Goal: Communication & Community: Connect with others

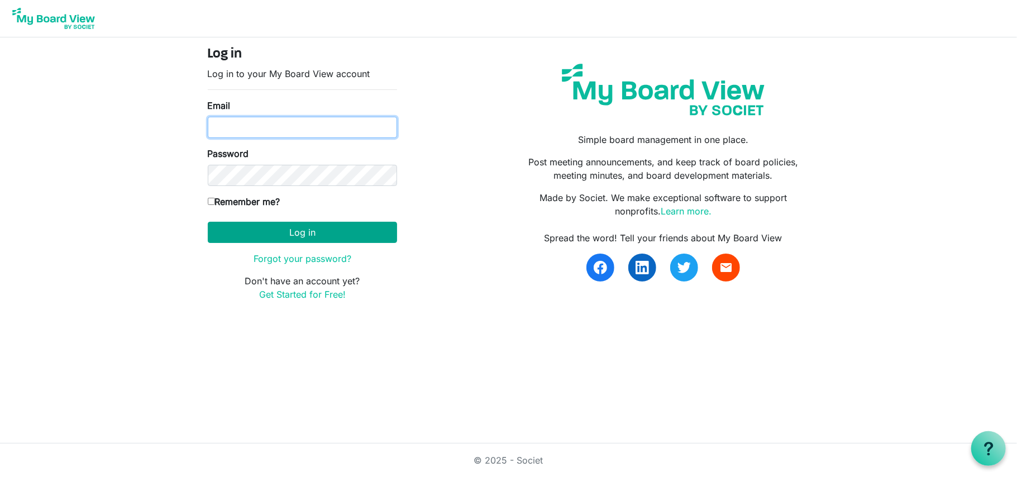
type input "[EMAIL_ADDRESS][DOMAIN_NAME]"
click at [273, 228] on button "Log in" at bounding box center [302, 232] width 189 height 21
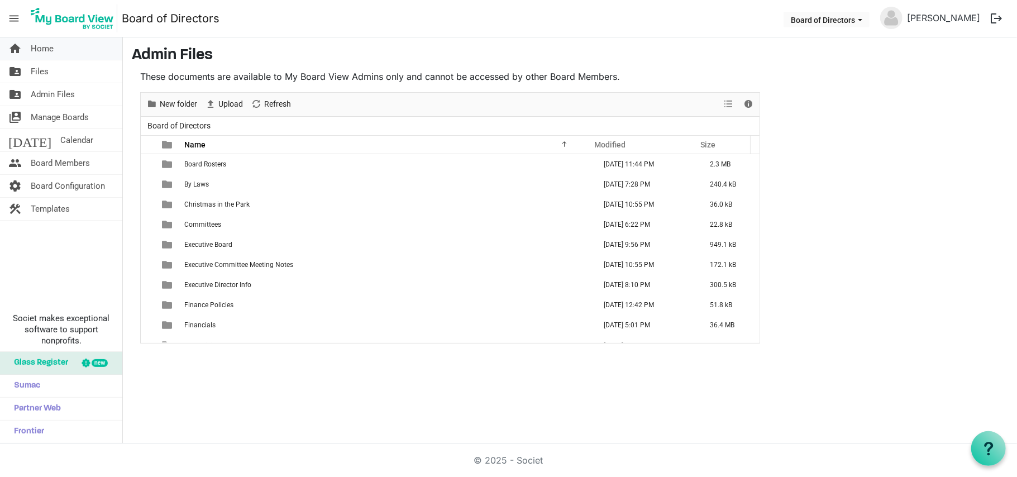
click at [36, 54] on span "Home" at bounding box center [42, 48] width 23 height 22
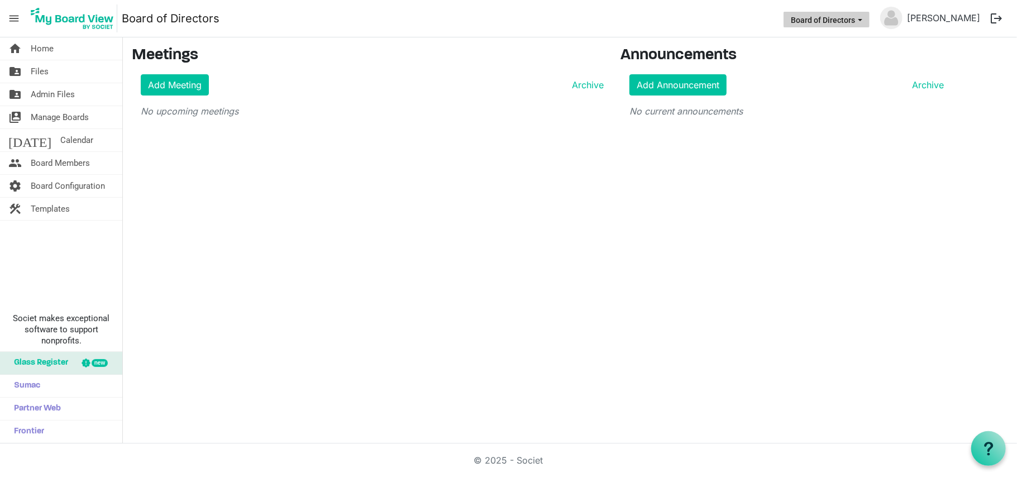
click at [865, 20] on span "Board of Directors dropdownbutton" at bounding box center [860, 20] width 10 height 4
click at [61, 164] on span "Board Members" at bounding box center [60, 163] width 59 height 22
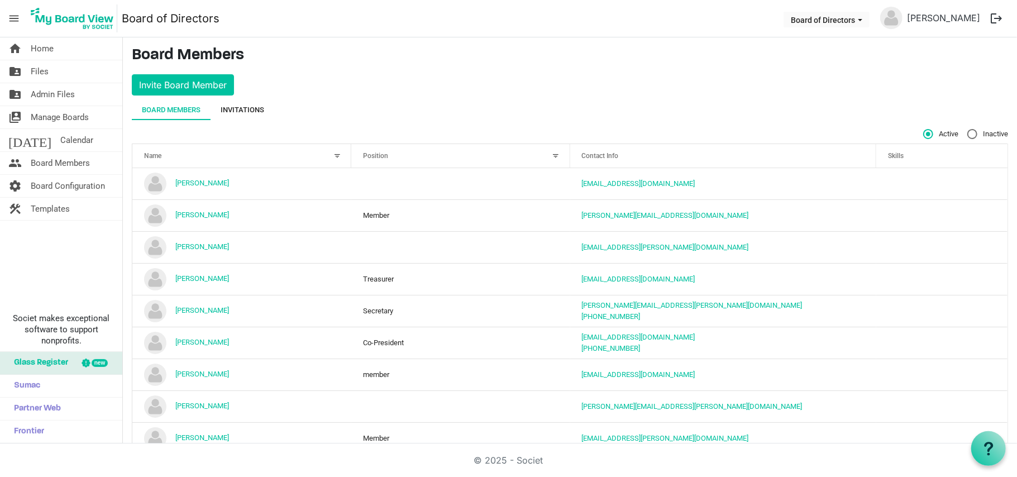
click at [242, 115] on div "Invitations" at bounding box center [242, 109] width 44 height 11
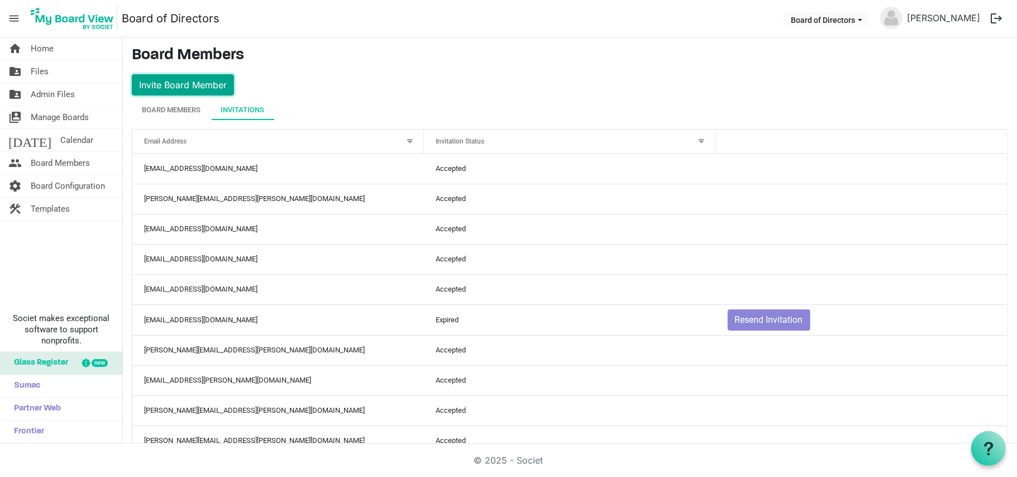
click at [177, 84] on button "Invite Board Member" at bounding box center [183, 84] width 102 height 21
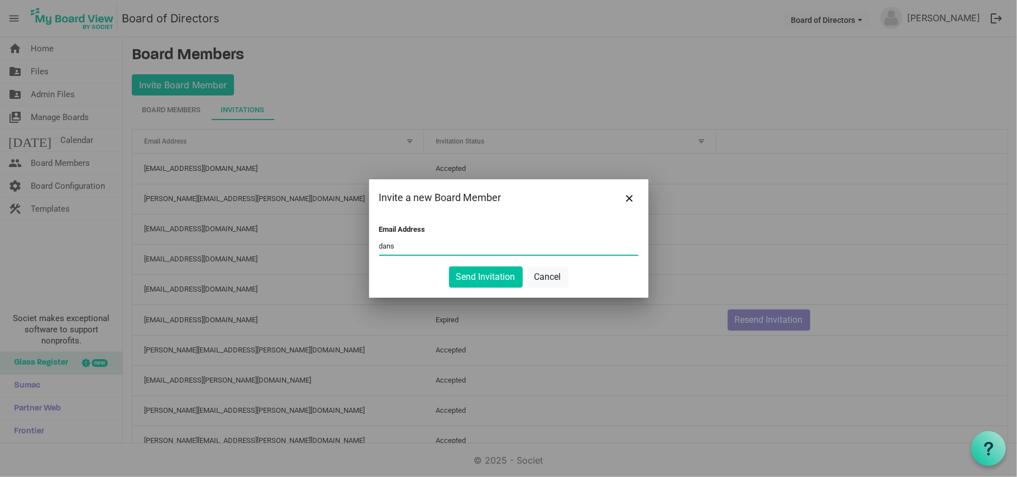
type input "dans"
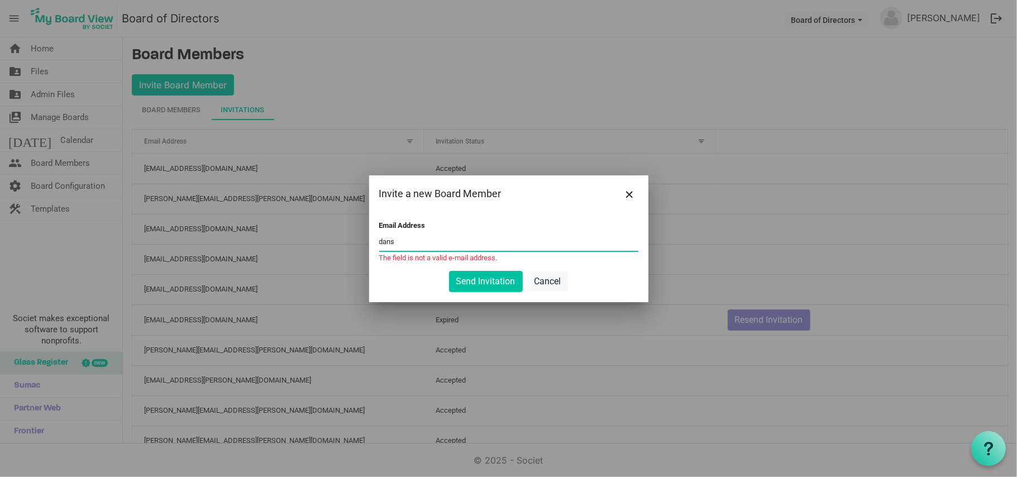
drag, startPoint x: 411, startPoint y: 246, endPoint x: 369, endPoint y: 244, distance: 41.9
click at [369, 244] on div "Email Address dans The field is not a valid e-mail address. Send Invitation Can…" at bounding box center [508, 257] width 279 height 90
click at [392, 242] on input "Email Address" at bounding box center [508, 242] width 259 height 17
paste input "[PERSON_NAME][EMAIL_ADDRESS][DOMAIN_NAME]"
type input "[PERSON_NAME][EMAIL_ADDRESS][DOMAIN_NAME]"
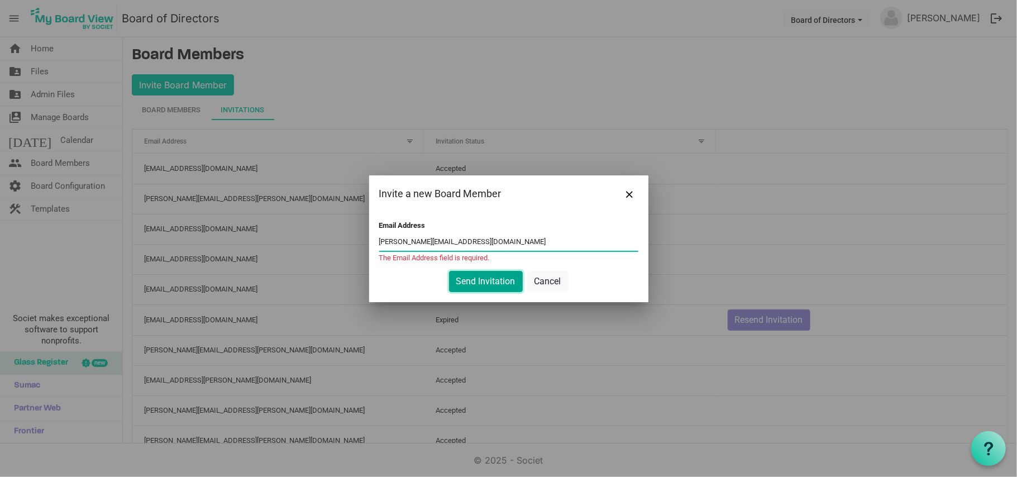
click at [481, 282] on button "Send Invitation" at bounding box center [486, 281] width 74 height 21
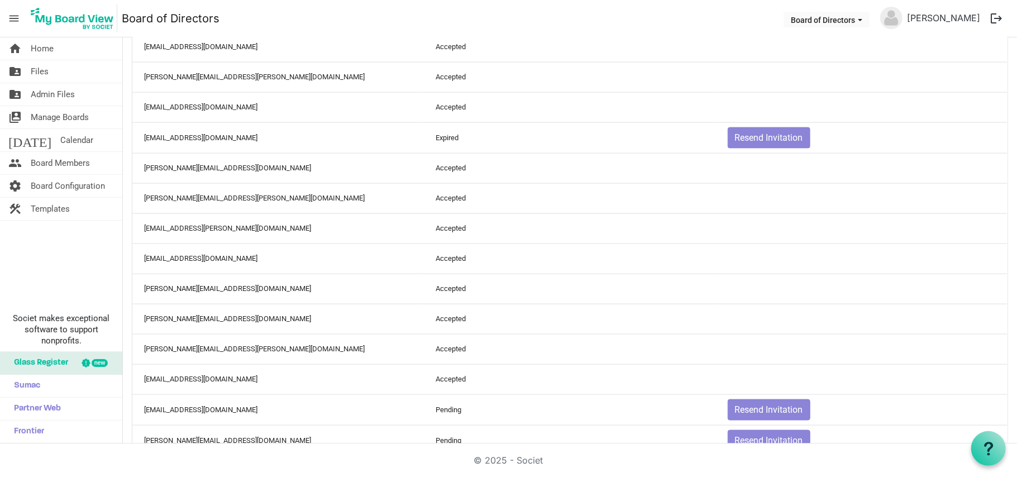
scroll to position [1097, 0]
